Goal: Task Accomplishment & Management: Use online tool/utility

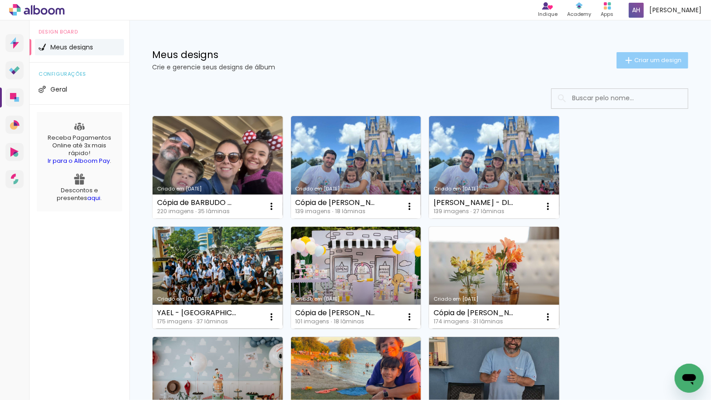
click at [645, 59] on span "Criar um design" at bounding box center [657, 60] width 47 height 6
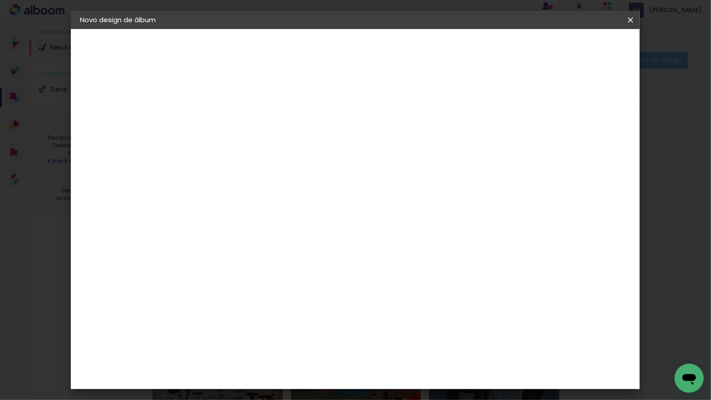
click at [228, 119] on input at bounding box center [228, 122] width 0 height 14
type input "[PERSON_NAME] 3 ANOS"
type paper-input "[PERSON_NAME] 3 ANOS"
click at [0, 0] on slot "Avançar" at bounding box center [0, 0] width 0 height 0
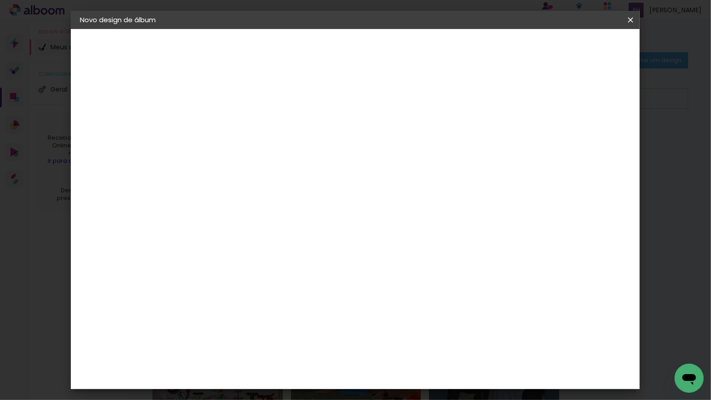
scroll to position [804, 0]
click at [245, 357] on div "Go image" at bounding box center [233, 364] width 22 height 15
click at [0, 0] on slot "Avançar" at bounding box center [0, 0] width 0 height 0
click at [264, 151] on input "text" at bounding box center [245, 158] width 35 height 14
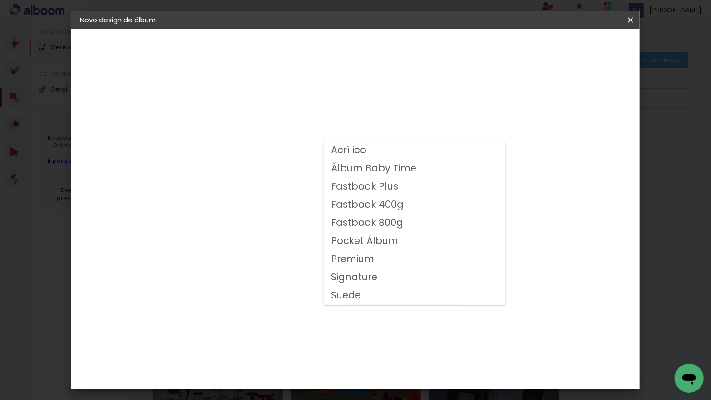
click at [0, 0] on slot "Fastbook 400g" at bounding box center [0, 0] width 0 height 0
type input "Fastbook 400g"
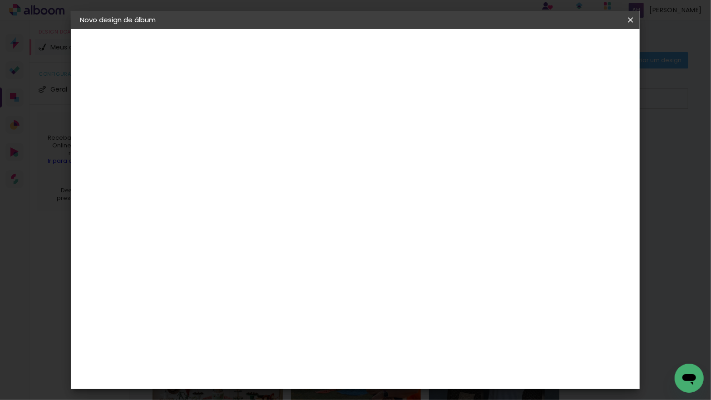
scroll to position [185, 0]
click at [290, 263] on span "25 × 25" at bounding box center [268, 275] width 42 height 24
click at [390, 56] on header "Modelo Escolha o modelo do álbum. Voltar Avançar" at bounding box center [289, 56] width 201 height 54
click at [0, 0] on slot "Avançar" at bounding box center [0, 0] width 0 height 0
type input "3"
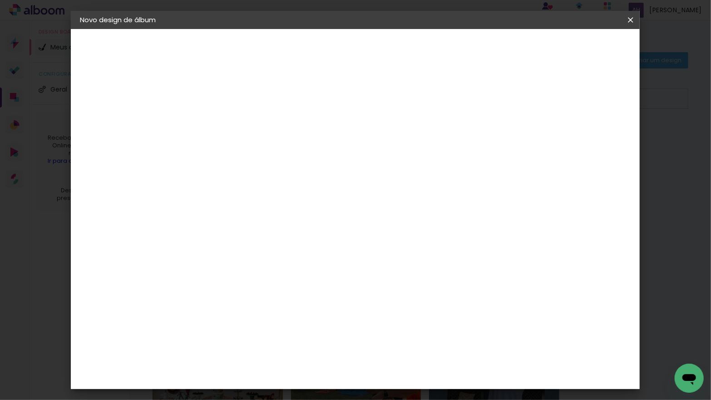
type paper-input "3"
click at [235, 95] on input "3" at bounding box center [221, 97] width 31 height 11
drag, startPoint x: 607, startPoint y: 47, endPoint x: 484, endPoint y: 38, distance: 123.7
click at [580, 47] on span "Iniciar design" at bounding box center [559, 48] width 41 height 6
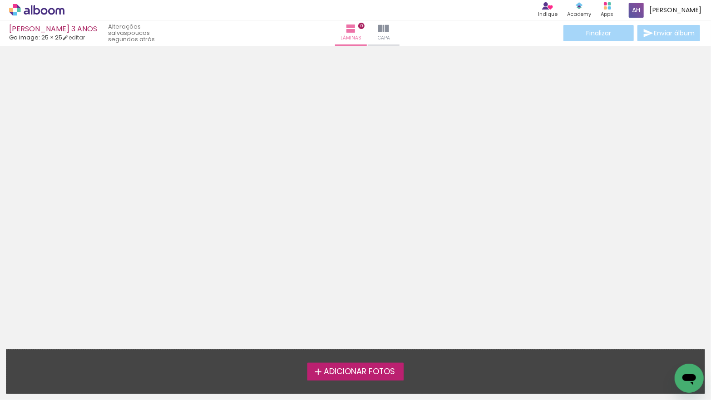
click at [328, 371] on span "Adicionar Fotos" at bounding box center [359, 372] width 71 height 8
click at [0, 0] on input "file" at bounding box center [0, 0] width 0 height 0
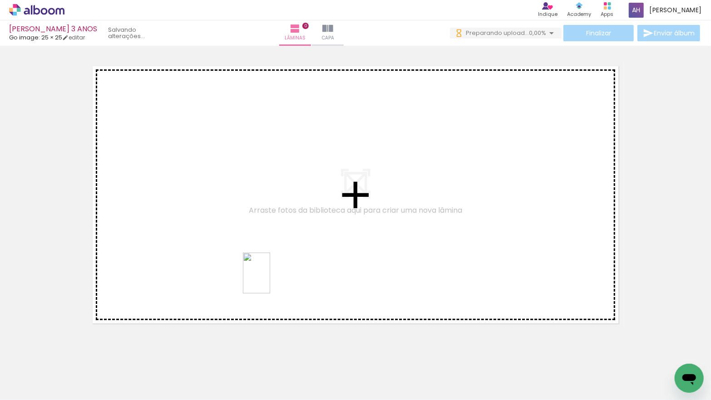
drag, startPoint x: 300, startPoint y: 312, endPoint x: 270, endPoint y: 280, distance: 44.3
click at [270, 280] on quentale-workspace at bounding box center [355, 200] width 711 height 400
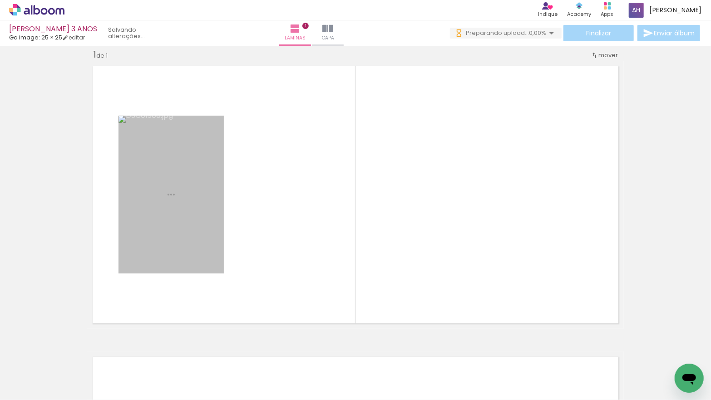
scroll to position [11, 0]
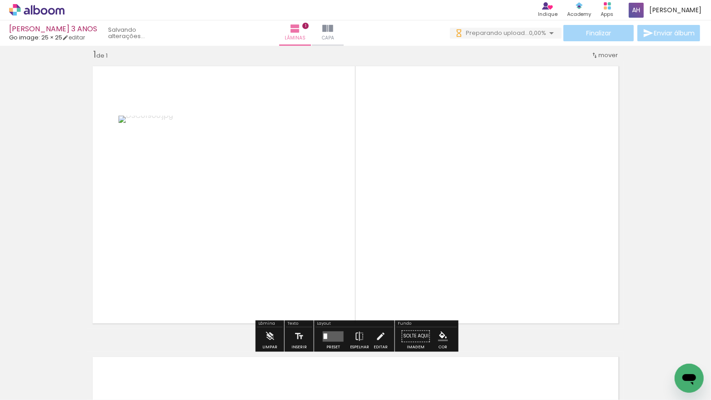
click at [49, 371] on iron-icon at bounding box center [46, 372] width 7 height 7
click at [46, 369] on paper-item "Não utilizadas" at bounding box center [29, 370] width 47 height 8
type input "Não utilizadas"
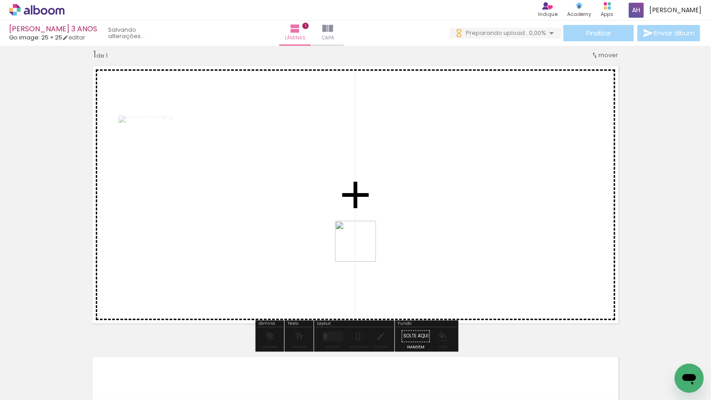
drag, startPoint x: 363, startPoint y: 254, endPoint x: 362, endPoint y: 248, distance: 5.7
click at [362, 248] on quentale-workspace at bounding box center [355, 200] width 711 height 400
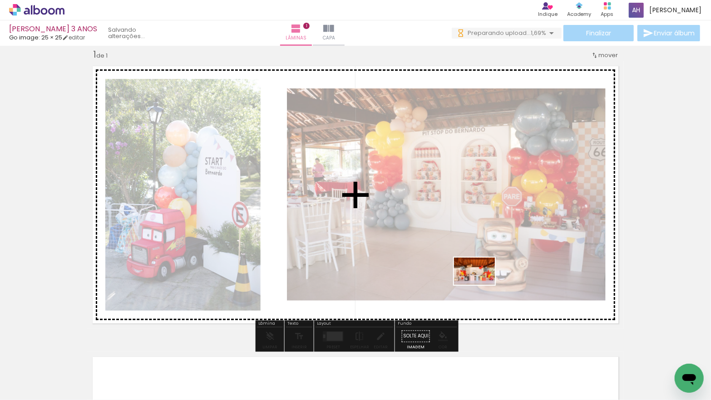
drag, startPoint x: 517, startPoint y: 345, endPoint x: 475, endPoint y: 290, distance: 69.6
click at [481, 285] on quentale-workspace at bounding box center [355, 200] width 711 height 400
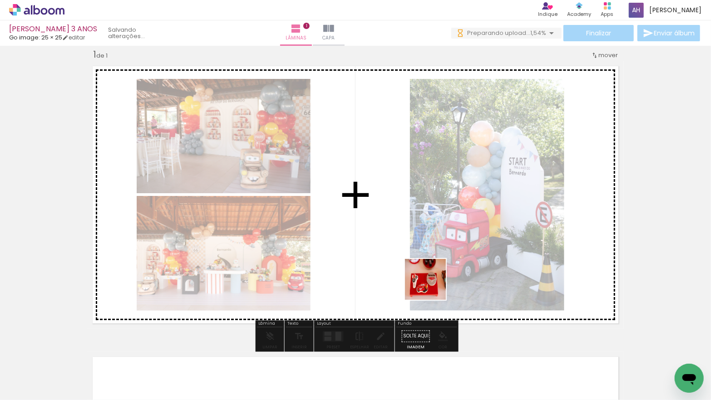
drag, startPoint x: 550, startPoint y: 368, endPoint x: 432, endPoint y: 286, distance: 144.2
click at [432, 286] on quentale-workspace at bounding box center [355, 200] width 711 height 400
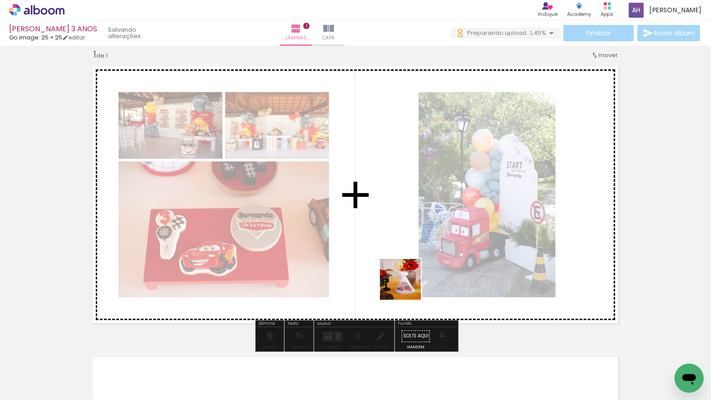
drag, startPoint x: 451, startPoint y: 358, endPoint x: 391, endPoint y: 254, distance: 119.9
click at [391, 254] on quentale-workspace at bounding box center [355, 200] width 711 height 400
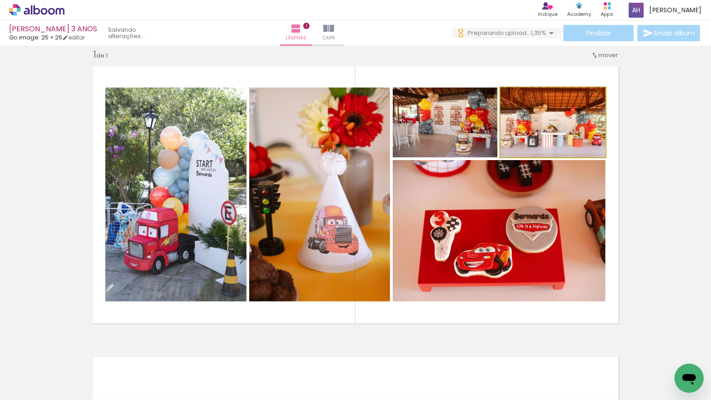
drag, startPoint x: 550, startPoint y: 132, endPoint x: 510, endPoint y: 233, distance: 109.0
click at [0, 0] on slot at bounding box center [0, 0] width 0 height 0
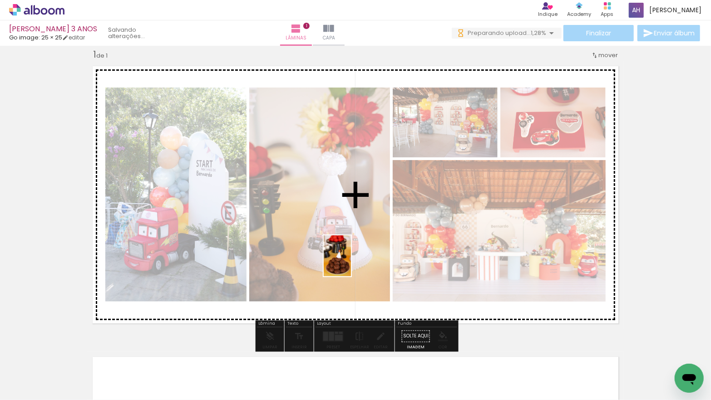
drag, startPoint x: 412, startPoint y: 373, endPoint x: 351, endPoint y: 263, distance: 126.1
click at [351, 263] on quentale-workspace at bounding box center [355, 200] width 711 height 400
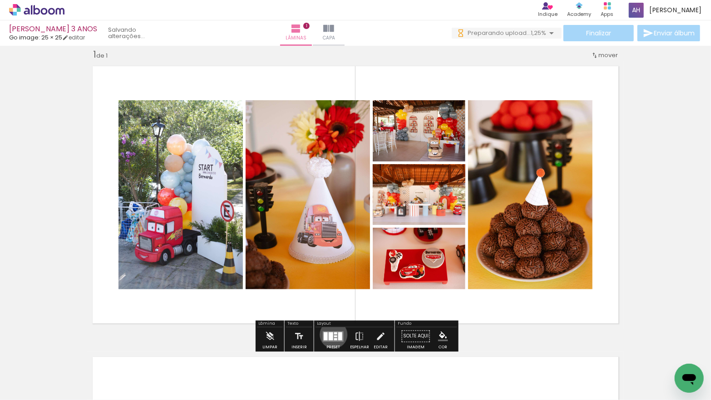
click at [334, 335] on div at bounding box center [335, 336] width 3 height 2
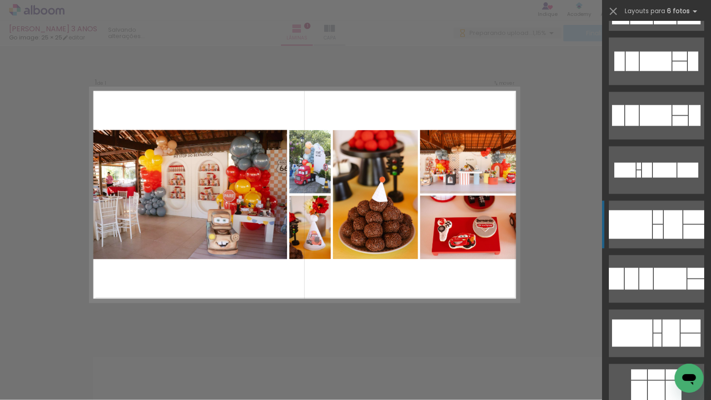
click at [638, 224] on div at bounding box center [630, 225] width 43 height 29
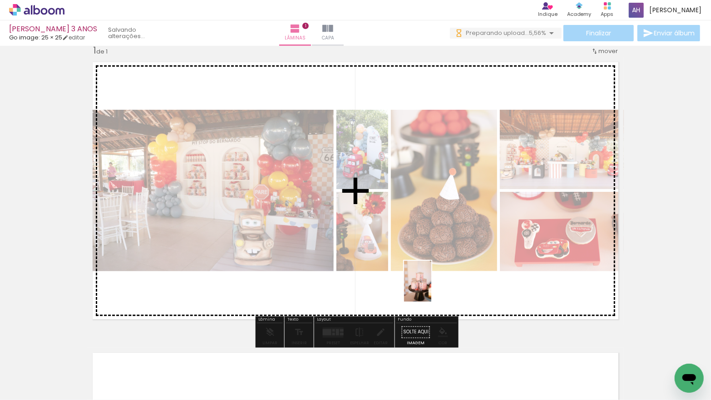
drag, startPoint x: 447, startPoint y: 353, endPoint x: 433, endPoint y: 289, distance: 65.9
click at [431, 288] on quentale-workspace at bounding box center [355, 200] width 711 height 400
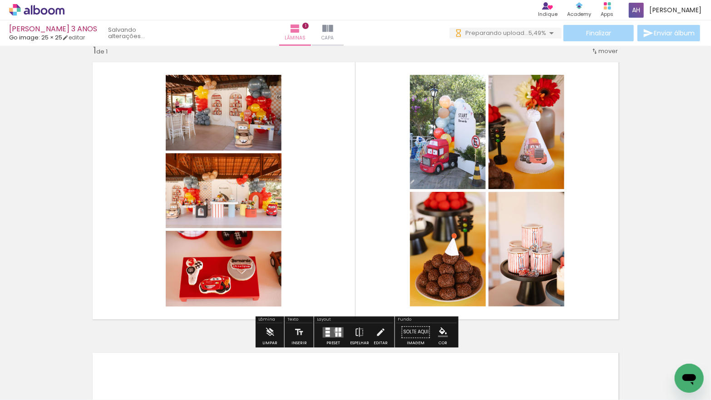
click at [335, 331] on div at bounding box center [336, 330] width 2 height 4
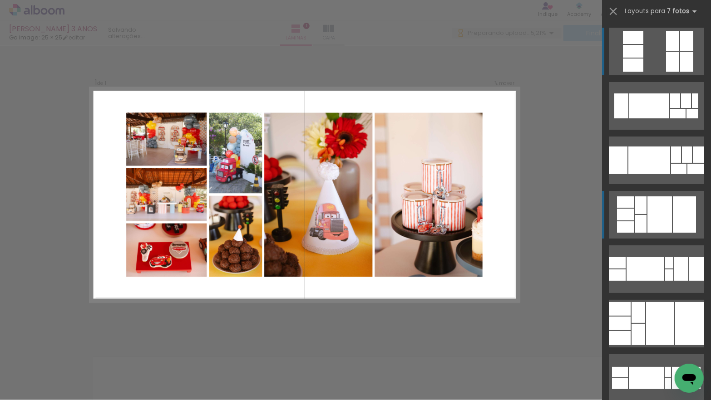
click at [639, 221] on div at bounding box center [640, 224] width 11 height 18
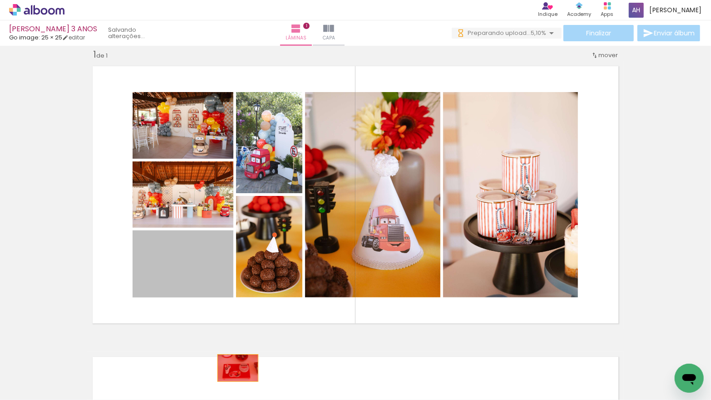
drag, startPoint x: 223, startPoint y: 304, endPoint x: 237, endPoint y: 368, distance: 65.6
click at [237, 368] on quentale-workspace at bounding box center [355, 200] width 711 height 400
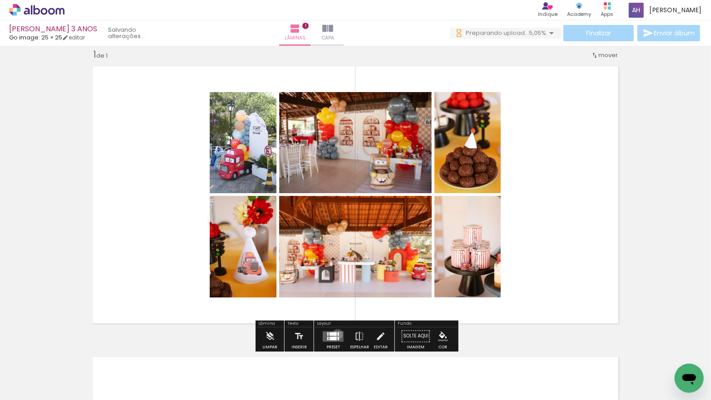
click at [338, 334] on div at bounding box center [338, 334] width 1 height 4
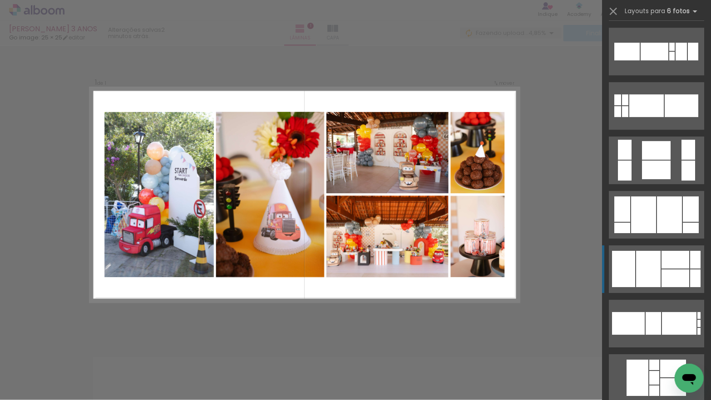
click at [639, 264] on div at bounding box center [648, 269] width 25 height 36
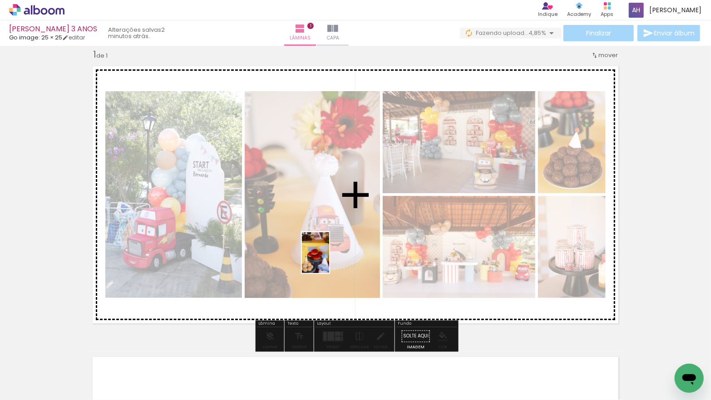
drag, startPoint x: 358, startPoint y: 374, endPoint x: 328, endPoint y: 254, distance: 124.1
click at [328, 254] on quentale-workspace at bounding box center [355, 200] width 711 height 400
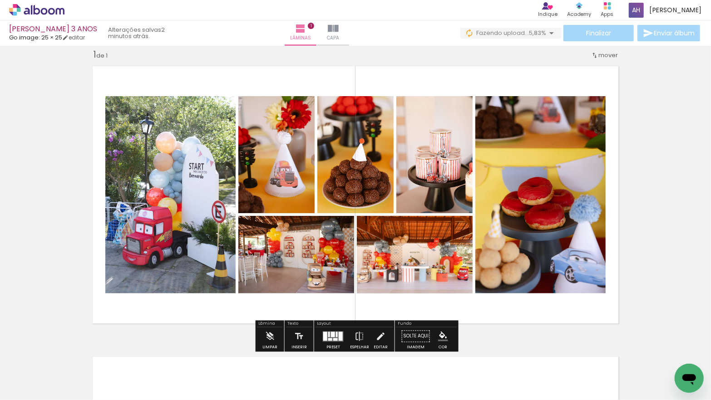
click at [339, 338] on div at bounding box center [341, 336] width 4 height 9
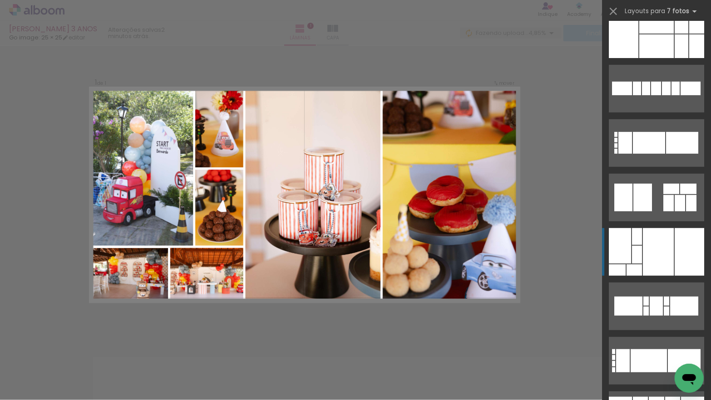
drag, startPoint x: 665, startPoint y: 244, endPoint x: 649, endPoint y: 250, distance: 16.8
click at [665, 244] on div at bounding box center [658, 252] width 31 height 48
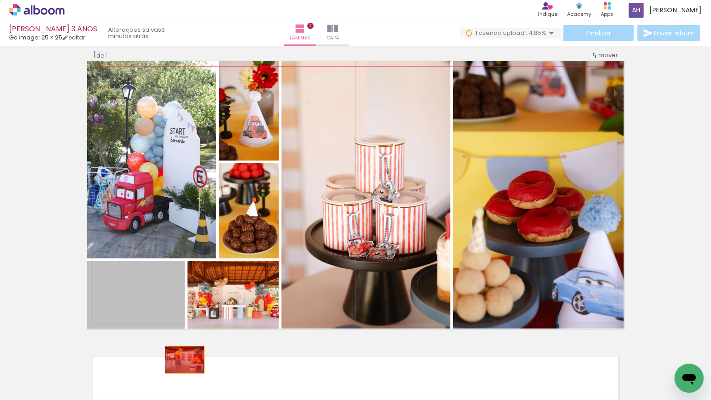
drag, startPoint x: 142, startPoint y: 291, endPoint x: 188, endPoint y: 358, distance: 81.1
click at [186, 361] on quentale-workspace at bounding box center [355, 200] width 711 height 400
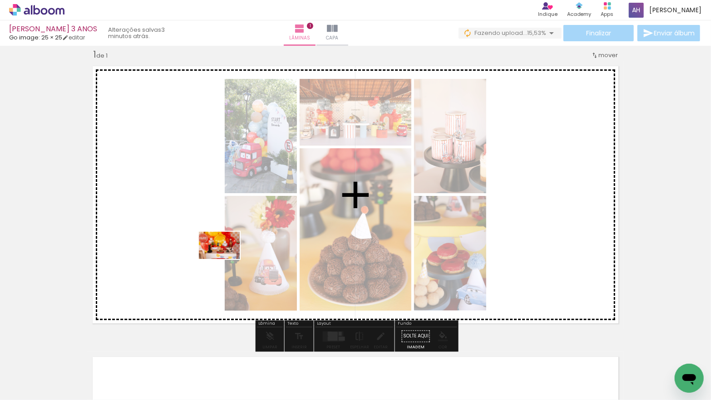
drag, startPoint x: 400, startPoint y: 371, endPoint x: 226, endPoint y: 259, distance: 206.8
click at [226, 259] on quentale-workspace at bounding box center [355, 200] width 711 height 400
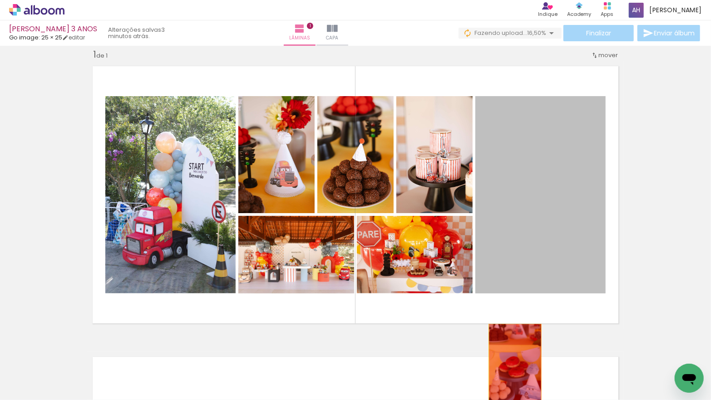
drag, startPoint x: 537, startPoint y: 253, endPoint x: 452, endPoint y: 205, distance: 97.4
click at [515, 363] on quentale-workspace at bounding box center [355, 200] width 711 height 400
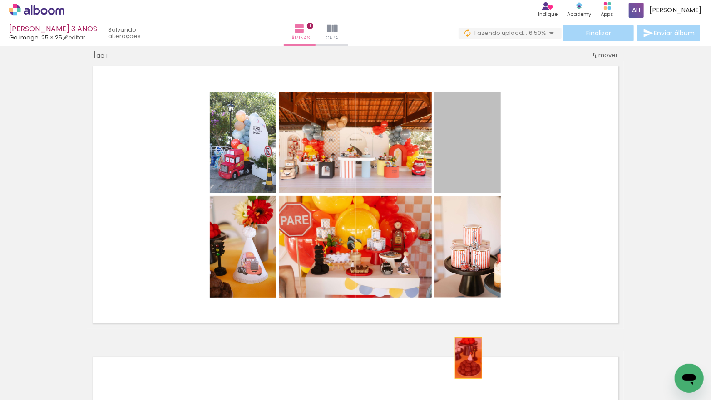
drag, startPoint x: 460, startPoint y: 167, endPoint x: 469, endPoint y: 362, distance: 194.9
click at [469, 362] on quentale-workspace at bounding box center [355, 200] width 711 height 400
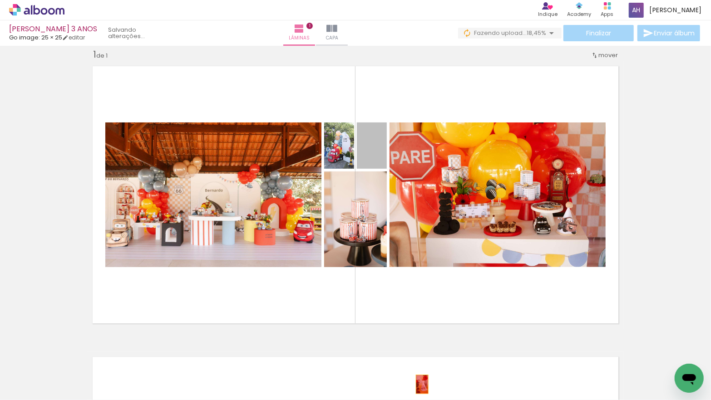
drag, startPoint x: 380, startPoint y: 155, endPoint x: 425, endPoint y: 379, distance: 228.5
click at [422, 384] on quentale-workspace at bounding box center [355, 200] width 711 height 400
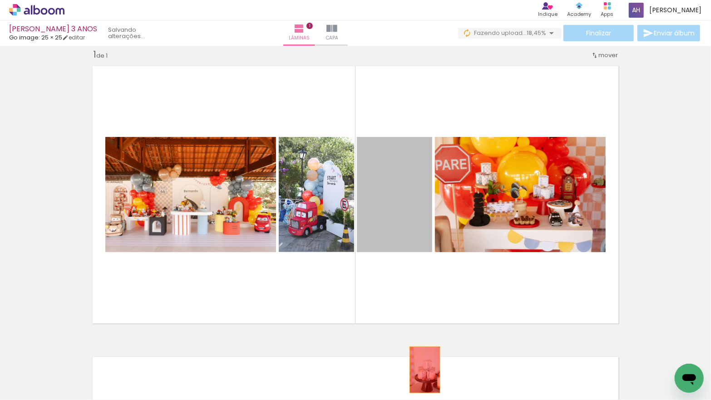
drag, startPoint x: 402, startPoint y: 214, endPoint x: 422, endPoint y: 368, distance: 155.5
click at [422, 369] on quentale-workspace at bounding box center [355, 200] width 711 height 400
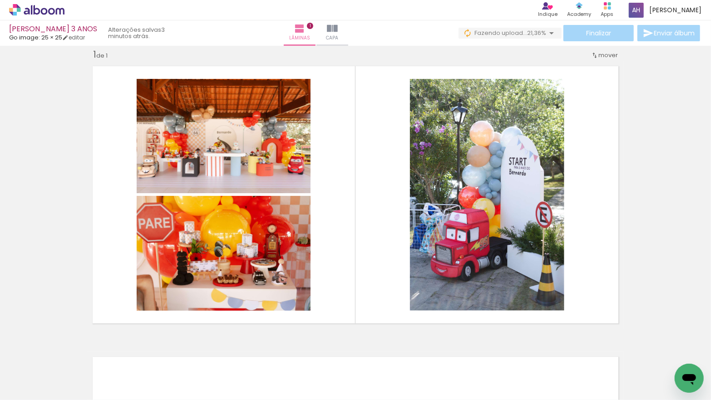
scroll to position [0, 1626]
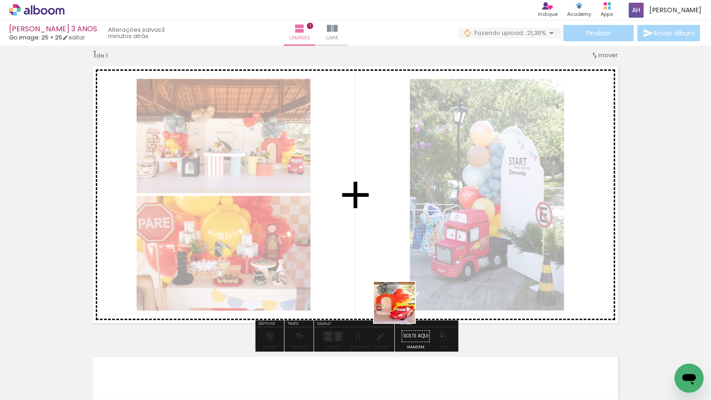
drag, startPoint x: 447, startPoint y: 375, endPoint x: 378, endPoint y: 277, distance: 119.9
click at [378, 277] on quentale-workspace at bounding box center [355, 200] width 711 height 400
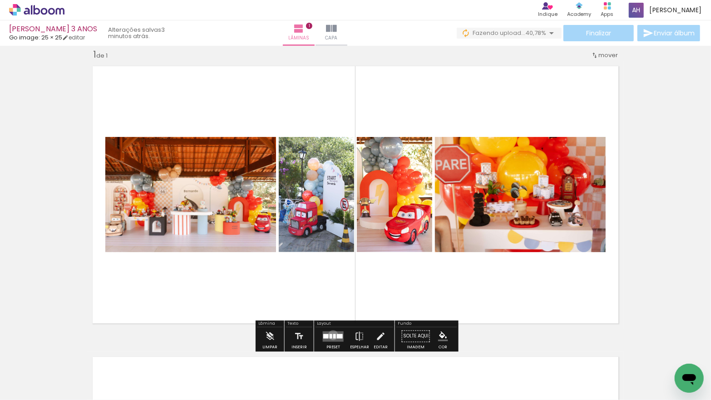
click at [333, 335] on div at bounding box center [334, 336] width 3 height 5
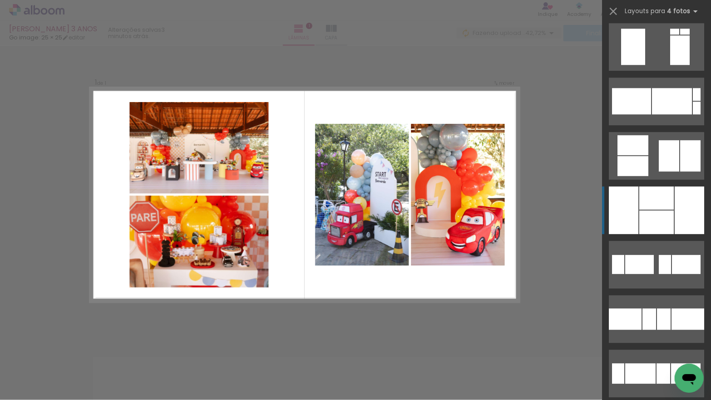
scroll to position [1368, 0]
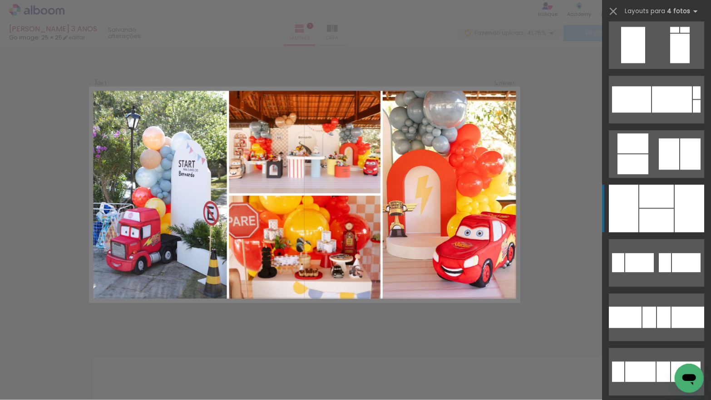
click at [659, 197] on div at bounding box center [656, 196] width 34 height 23
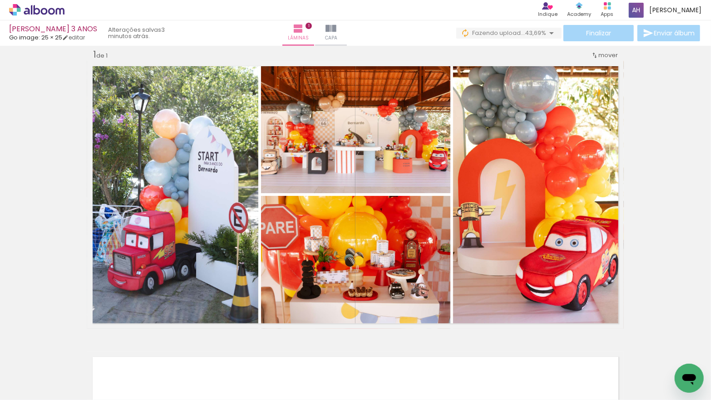
scroll to position [0, 1505]
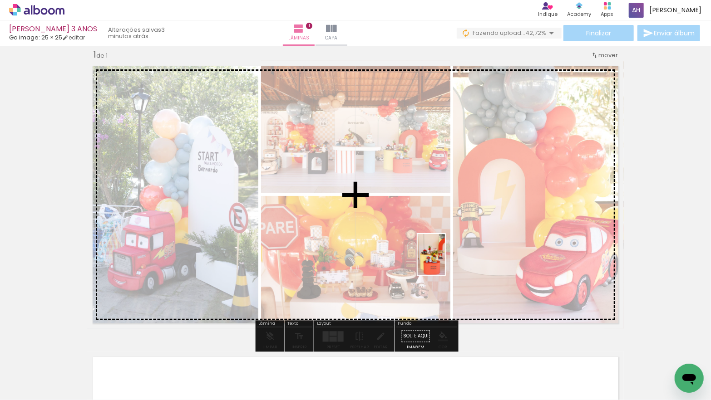
drag, startPoint x: 522, startPoint y: 377, endPoint x: 442, endPoint y: 260, distance: 142.4
click at [442, 260] on quentale-workspace at bounding box center [355, 200] width 711 height 400
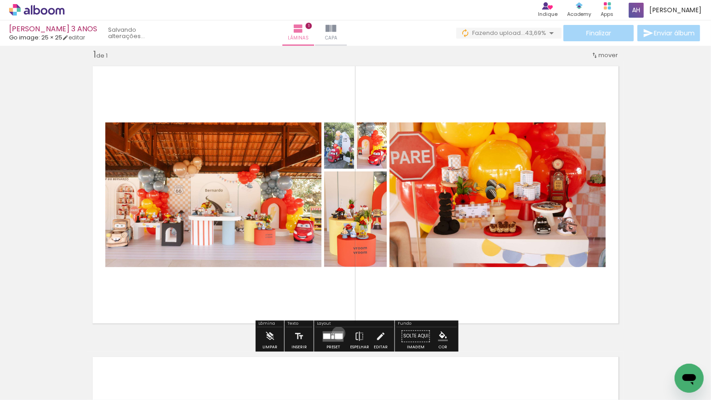
click at [336, 334] on div at bounding box center [339, 336] width 8 height 5
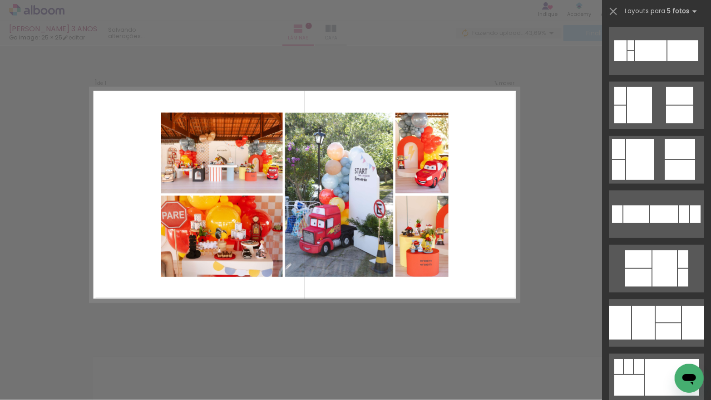
scroll to position [525, 0]
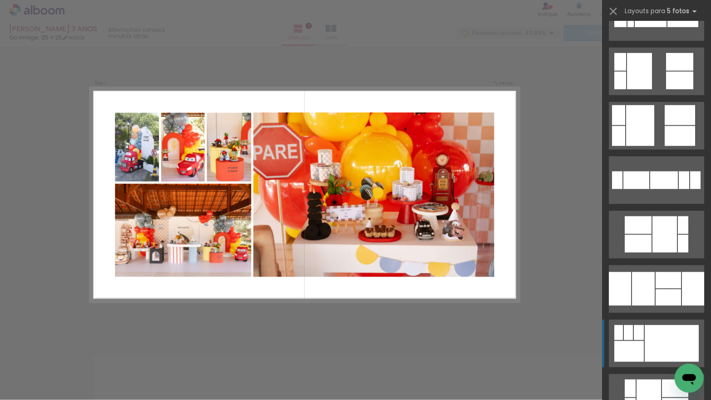
click at [648, 331] on div at bounding box center [671, 343] width 54 height 37
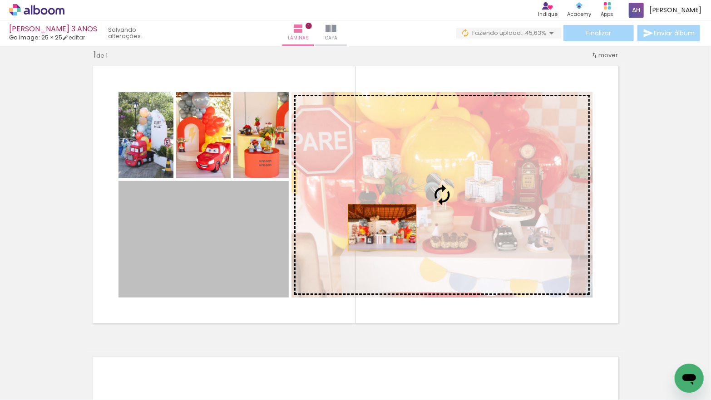
drag, startPoint x: 250, startPoint y: 253, endPoint x: 387, endPoint y: 227, distance: 140.0
click at [0, 0] on slot at bounding box center [0, 0] width 0 height 0
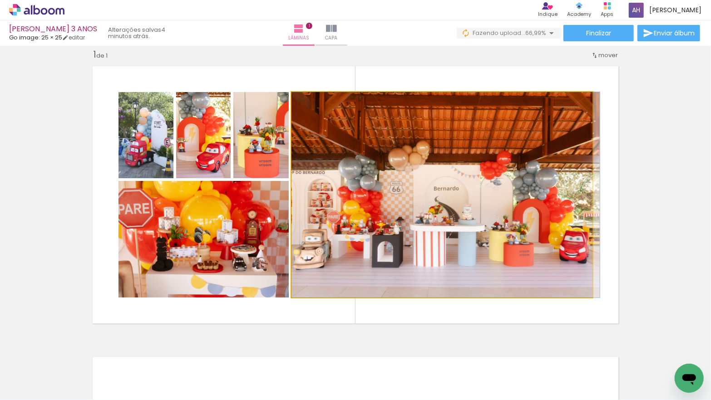
drag, startPoint x: 425, startPoint y: 231, endPoint x: 440, endPoint y: 230, distance: 14.5
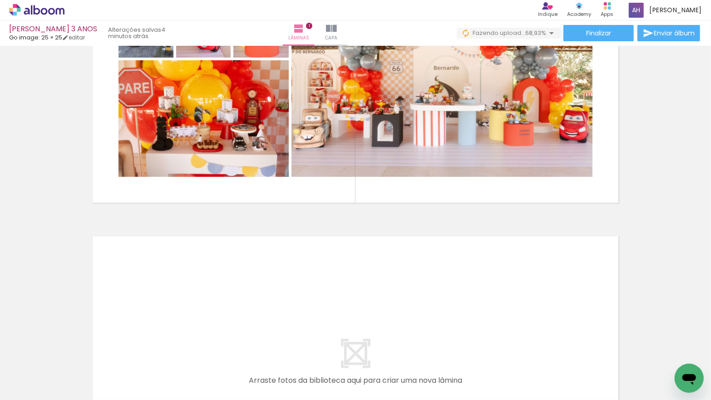
scroll to position [0, 232]
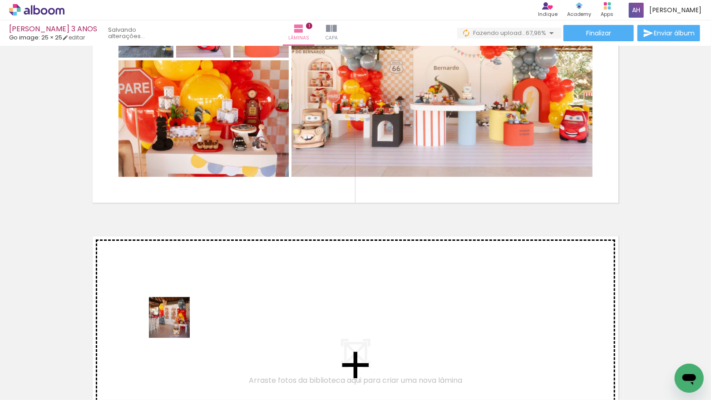
drag, startPoint x: 176, startPoint y: 324, endPoint x: 176, endPoint y: 319, distance: 5.9
click at [176, 319] on quentale-workspace at bounding box center [355, 200] width 711 height 400
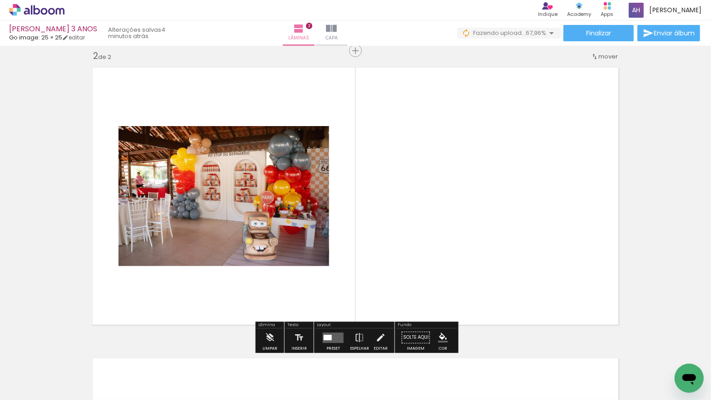
scroll to position [302, 0]
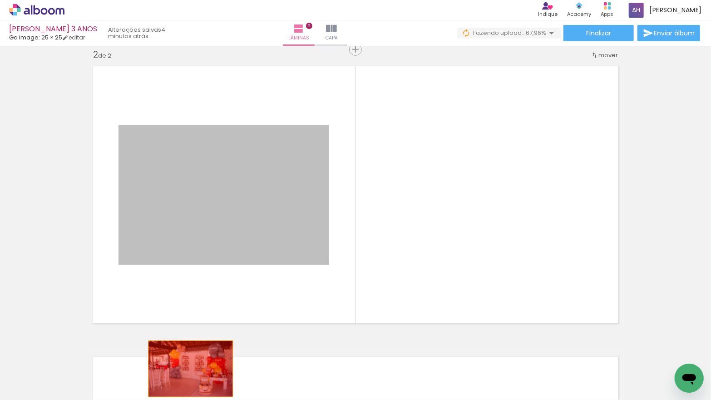
drag, startPoint x: 236, startPoint y: 244, endPoint x: 191, endPoint y: 366, distance: 129.3
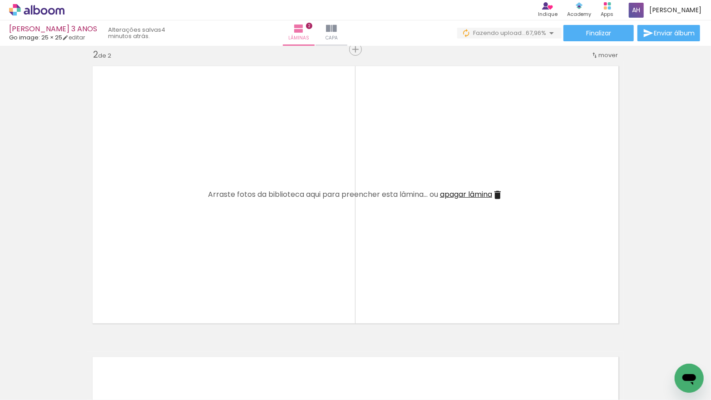
scroll to position [0, 1089]
drag, startPoint x: 272, startPoint y: 349, endPoint x: 259, endPoint y: 293, distance: 57.3
click at [244, 250] on quentale-workspace at bounding box center [355, 200] width 711 height 400
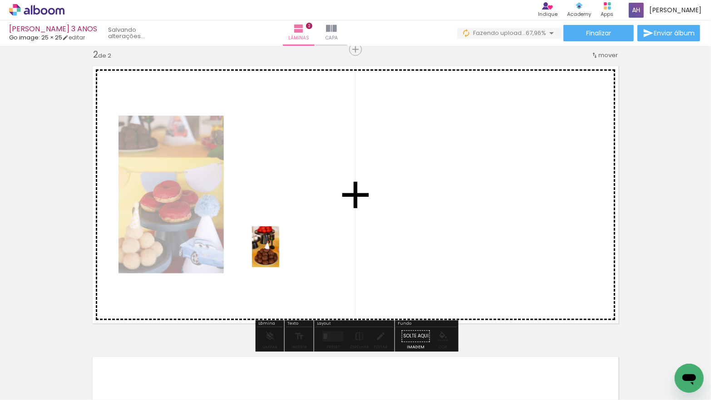
drag, startPoint x: 274, startPoint y: 369, endPoint x: 279, endPoint y: 254, distance: 115.8
click at [279, 254] on quentale-workspace at bounding box center [355, 200] width 711 height 400
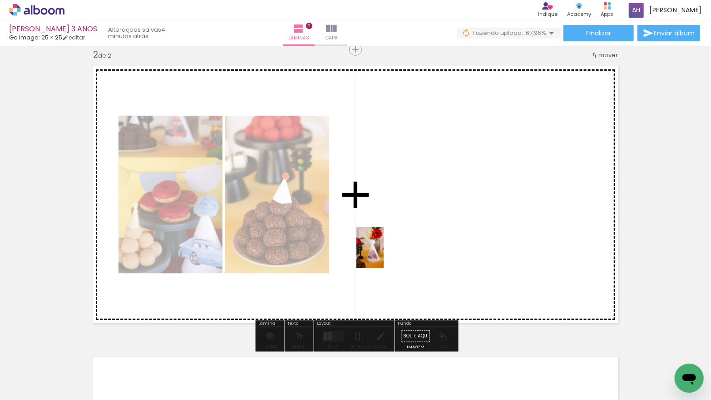
drag, startPoint x: 279, startPoint y: 369, endPoint x: 378, endPoint y: 265, distance: 144.4
click at [383, 255] on quentale-workspace at bounding box center [355, 200] width 711 height 400
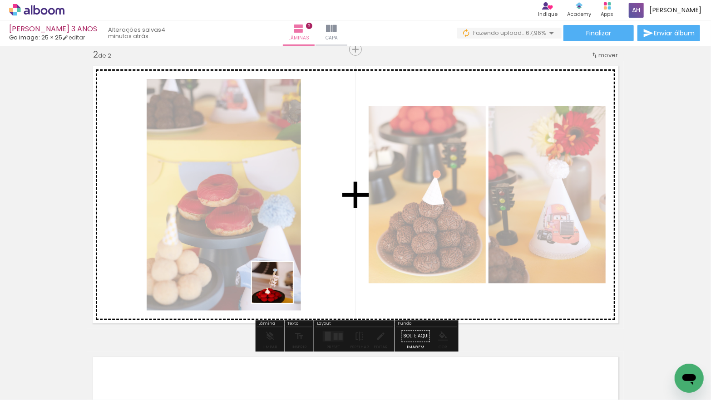
drag, startPoint x: 280, startPoint y: 304, endPoint x: 277, endPoint y: 285, distance: 20.1
click at [278, 284] on quentale-workspace at bounding box center [355, 200] width 711 height 400
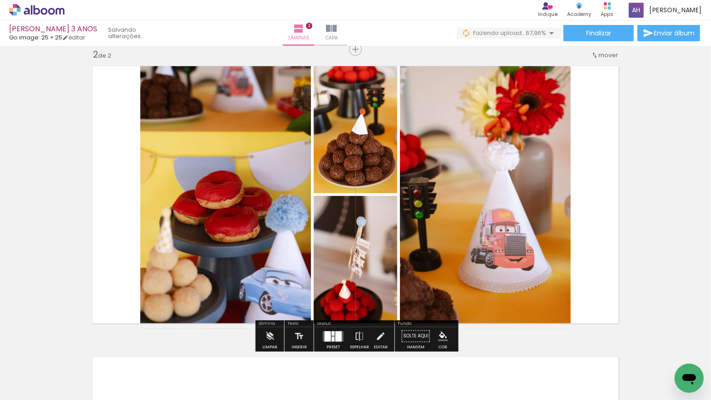
click at [272, 264] on quentale-workspace at bounding box center [355, 200] width 711 height 400
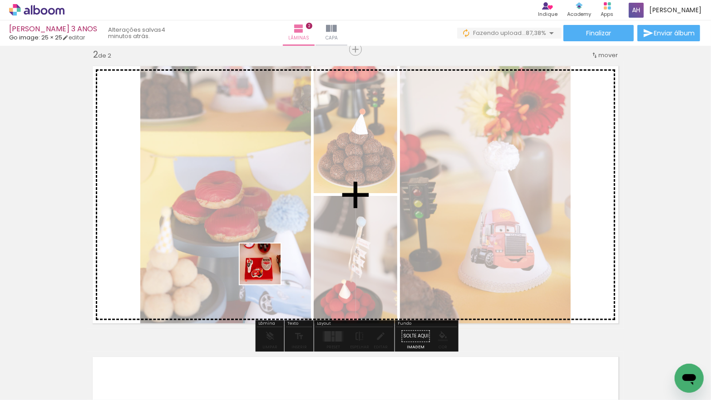
drag, startPoint x: 280, startPoint y: 362, endPoint x: 269, endPoint y: 282, distance: 80.2
click at [266, 271] on quentale-workspace at bounding box center [355, 200] width 711 height 400
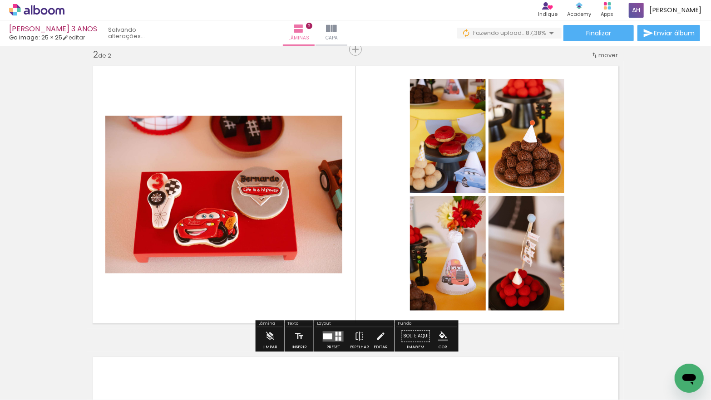
scroll to position [303, 0]
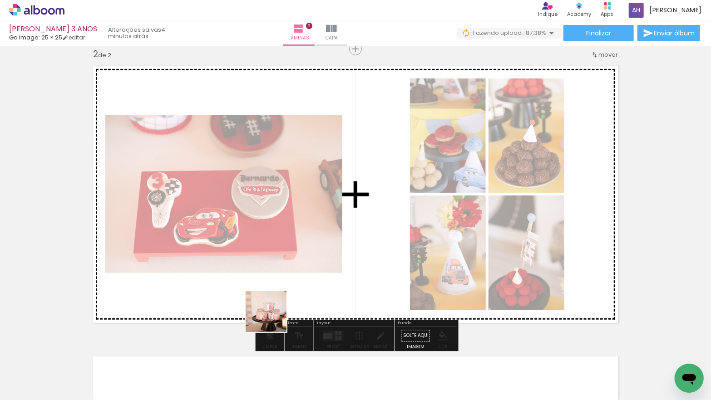
drag, startPoint x: 273, startPoint y: 319, endPoint x: 277, endPoint y: 349, distance: 30.7
click at [272, 275] on quentale-workspace at bounding box center [355, 200] width 711 height 400
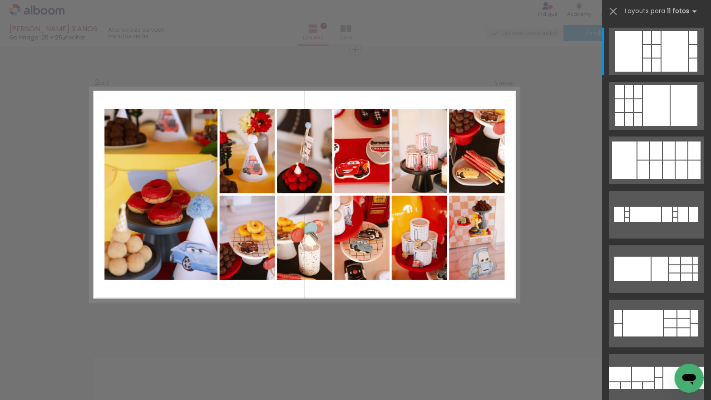
scroll to position [0, 1089]
click at [367, 235] on quentale-photo at bounding box center [361, 238] width 55 height 84
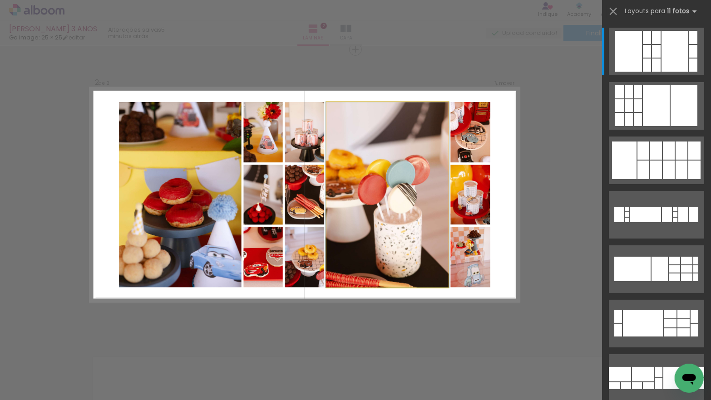
click at [366, 226] on quentale-photo at bounding box center [387, 195] width 122 height 186
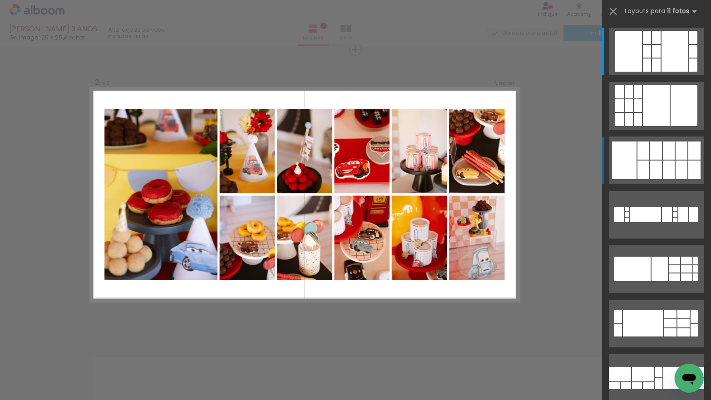
click at [630, 158] on div at bounding box center [624, 161] width 25 height 38
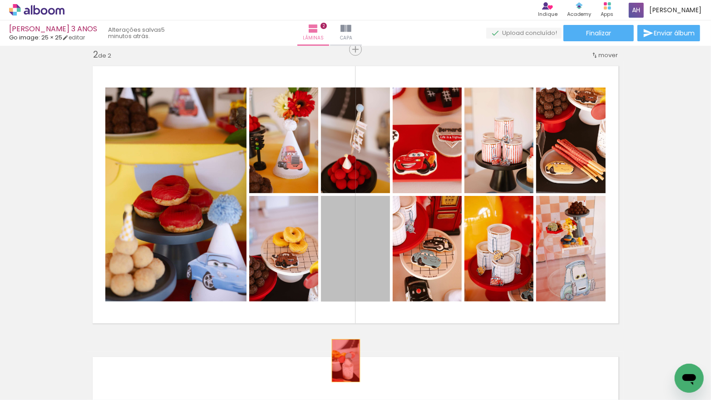
drag, startPoint x: 359, startPoint y: 254, endPoint x: 344, endPoint y: 359, distance: 106.3
click at [346, 361] on quentale-workspace at bounding box center [355, 200] width 711 height 400
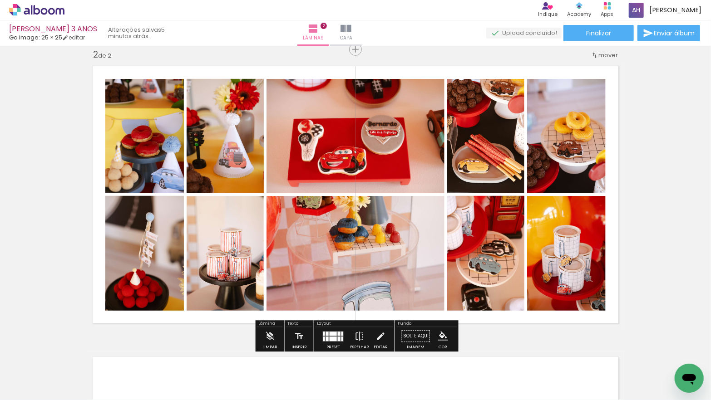
click at [479, 252] on quentale-photo at bounding box center [485, 253] width 77 height 115
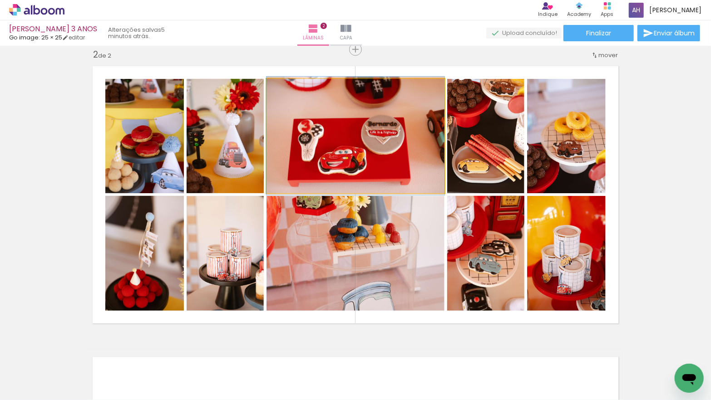
click at [409, 178] on quentale-photo at bounding box center [355, 136] width 178 height 114
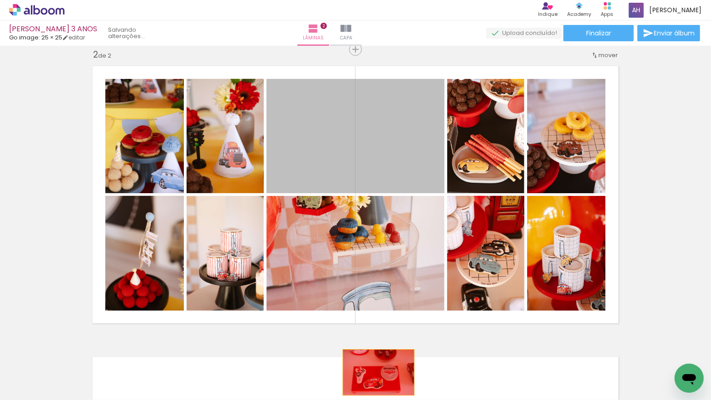
drag, startPoint x: 382, startPoint y: 160, endPoint x: 378, endPoint y: 373, distance: 212.4
click at [378, 373] on quentale-workspace at bounding box center [355, 200] width 711 height 400
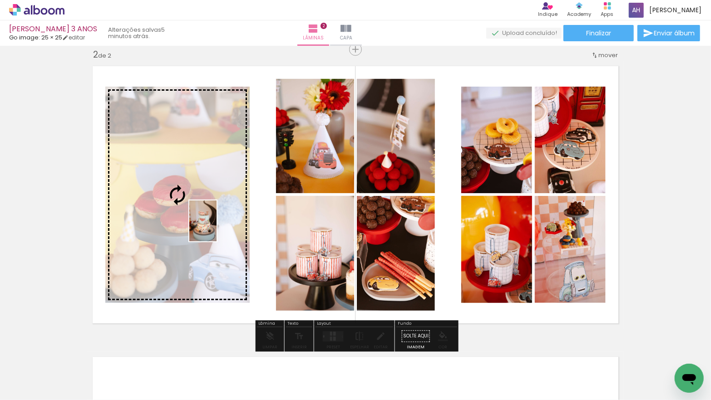
drag, startPoint x: 415, startPoint y: 363, endPoint x: 216, endPoint y: 228, distance: 240.3
click at [216, 228] on quentale-workspace at bounding box center [355, 200] width 711 height 400
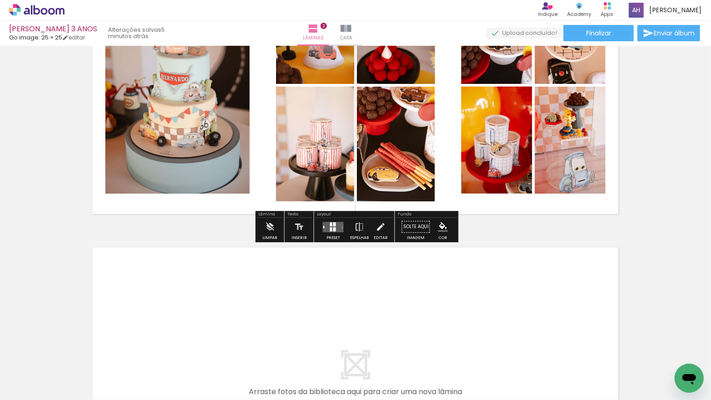
scroll to position [501, 0]
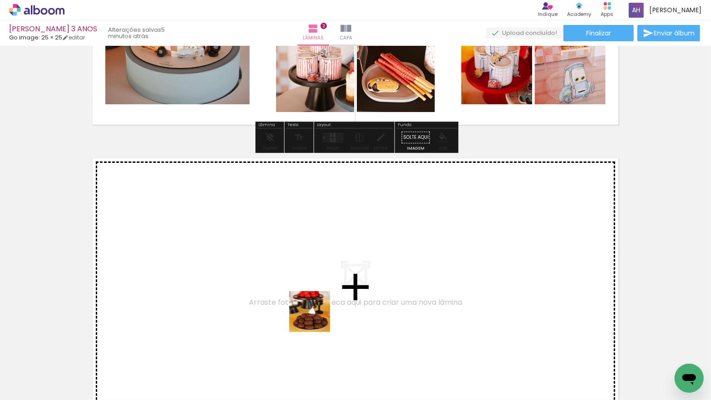
drag, startPoint x: 332, startPoint y: 367, endPoint x: 314, endPoint y: 307, distance: 62.2
click at [314, 307] on quentale-workspace at bounding box center [355, 200] width 711 height 400
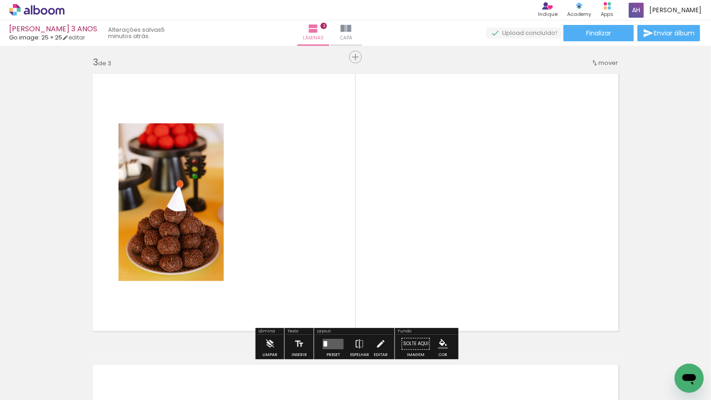
scroll to position [593, 0]
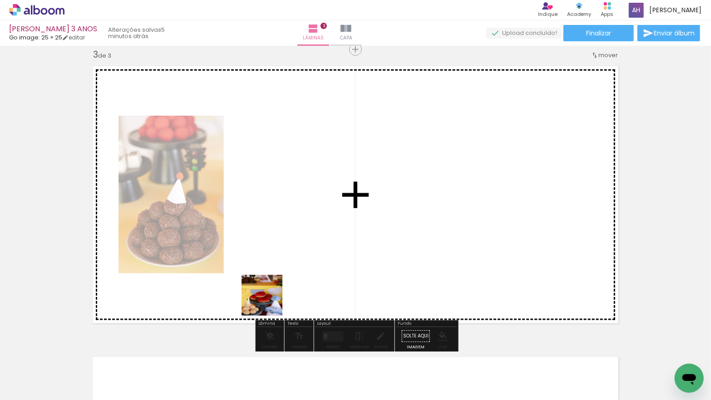
drag, startPoint x: 269, startPoint y: 302, endPoint x: 270, endPoint y: 293, distance: 9.3
click at [266, 274] on quentale-workspace at bounding box center [355, 200] width 711 height 400
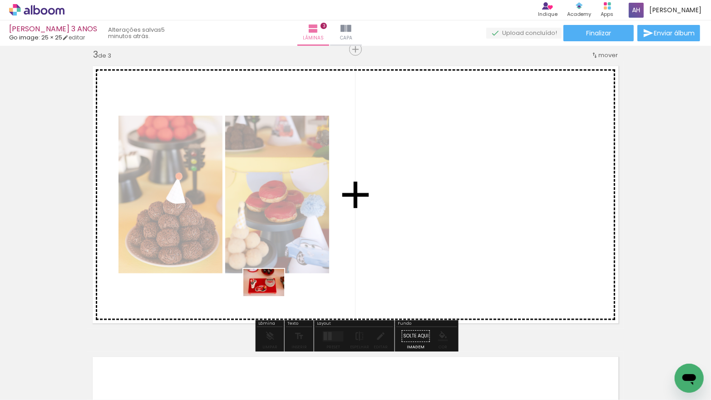
drag, startPoint x: 287, startPoint y: 367, endPoint x: 274, endPoint y: 296, distance: 72.1
click at [270, 296] on quentale-workspace at bounding box center [355, 200] width 711 height 400
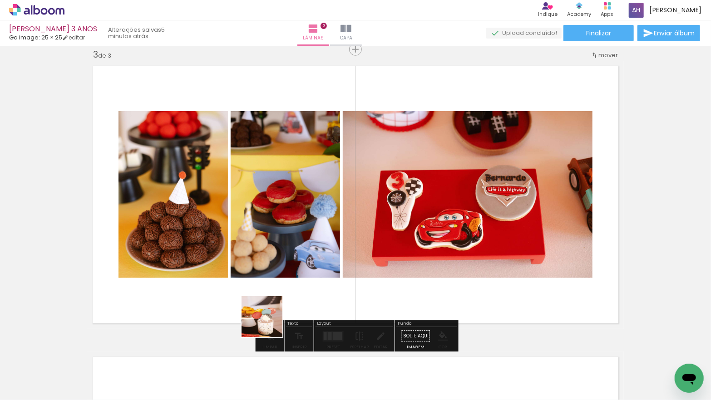
drag, startPoint x: 269, startPoint y: 324, endPoint x: 265, endPoint y: 288, distance: 35.6
click at [265, 289] on quentale-workspace at bounding box center [355, 200] width 711 height 400
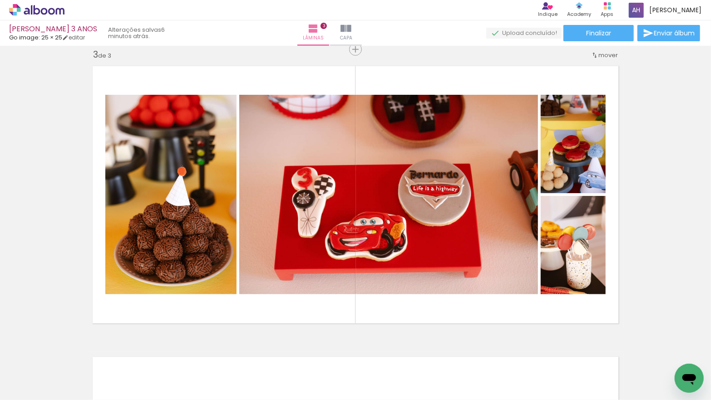
scroll to position [0, 0]
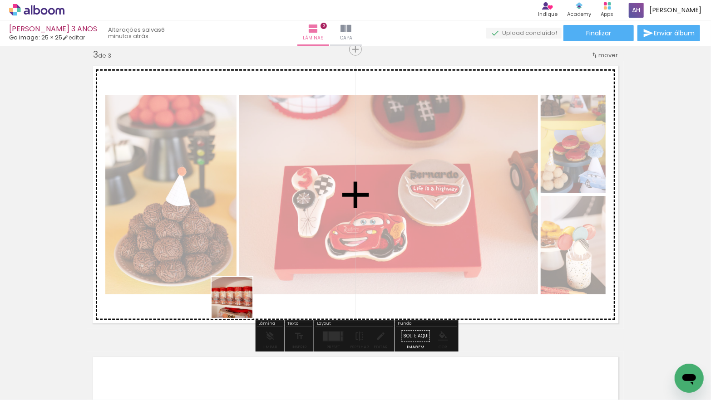
drag, startPoint x: 241, startPoint y: 354, endPoint x: 211, endPoint y: 358, distance: 29.7
click at [236, 282] on quentale-workspace at bounding box center [355, 200] width 711 height 400
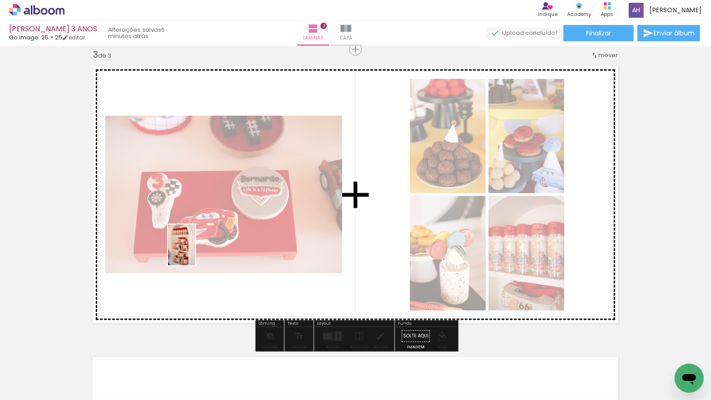
drag, startPoint x: 196, startPoint y: 370, endPoint x: 195, endPoint y: 252, distance: 118.4
click at [195, 252] on quentale-workspace at bounding box center [355, 200] width 711 height 400
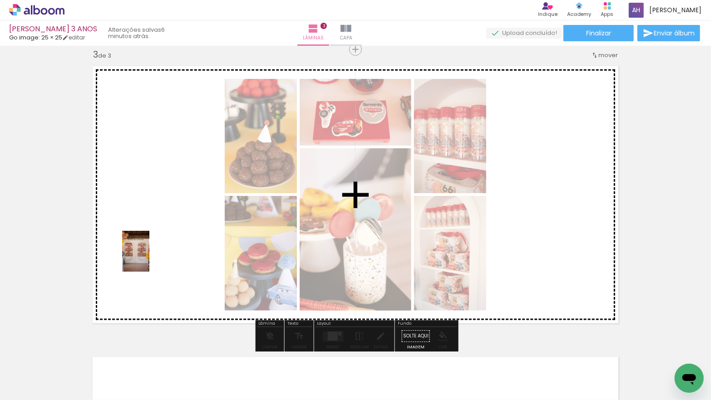
drag, startPoint x: 146, startPoint y: 366, endPoint x: 152, endPoint y: 262, distance: 103.6
click at [149, 258] on quentale-workspace at bounding box center [355, 200] width 711 height 400
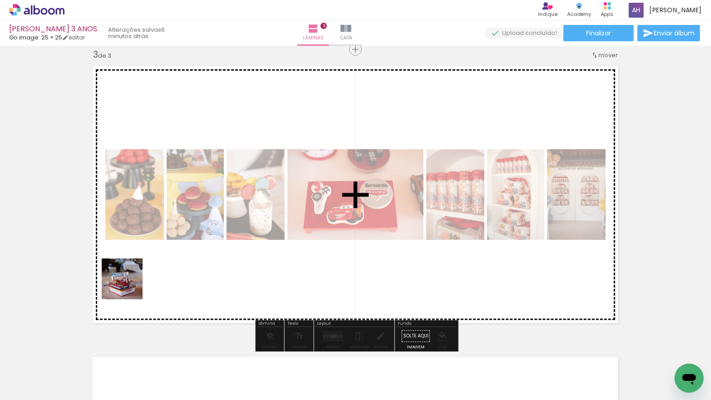
drag, startPoint x: 119, startPoint y: 299, endPoint x: 133, endPoint y: 284, distance: 20.9
click at [129, 285] on quentale-workspace at bounding box center [355, 200] width 711 height 400
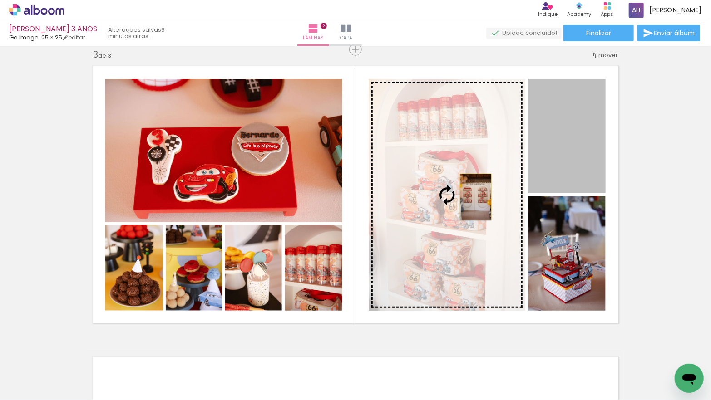
drag, startPoint x: 549, startPoint y: 167, endPoint x: 476, endPoint y: 197, distance: 78.5
click at [0, 0] on slot at bounding box center [0, 0] width 0 height 0
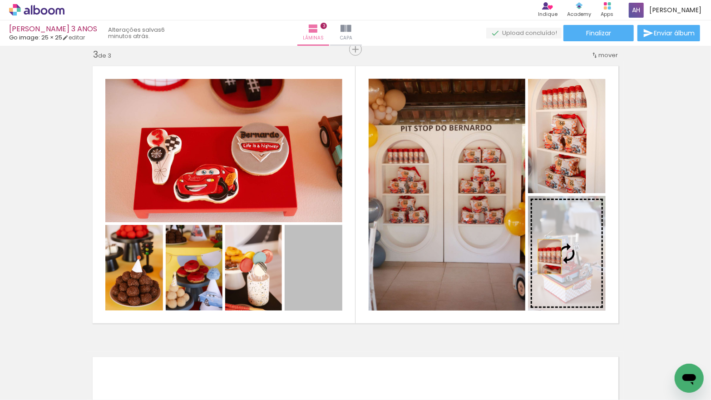
drag, startPoint x: 330, startPoint y: 267, endPoint x: 551, endPoint y: 257, distance: 221.7
click at [0, 0] on slot at bounding box center [0, 0] width 0 height 0
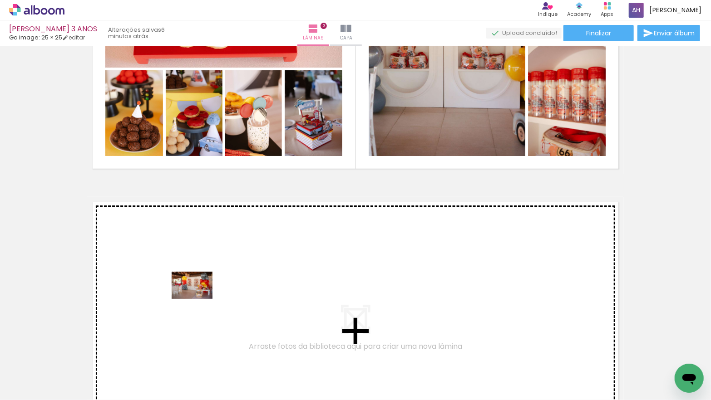
drag, startPoint x: 204, startPoint y: 357, endPoint x: 199, endPoint y: 299, distance: 57.8
click at [199, 299] on quentale-workspace at bounding box center [355, 200] width 711 height 400
